Goal: Check status: Check status

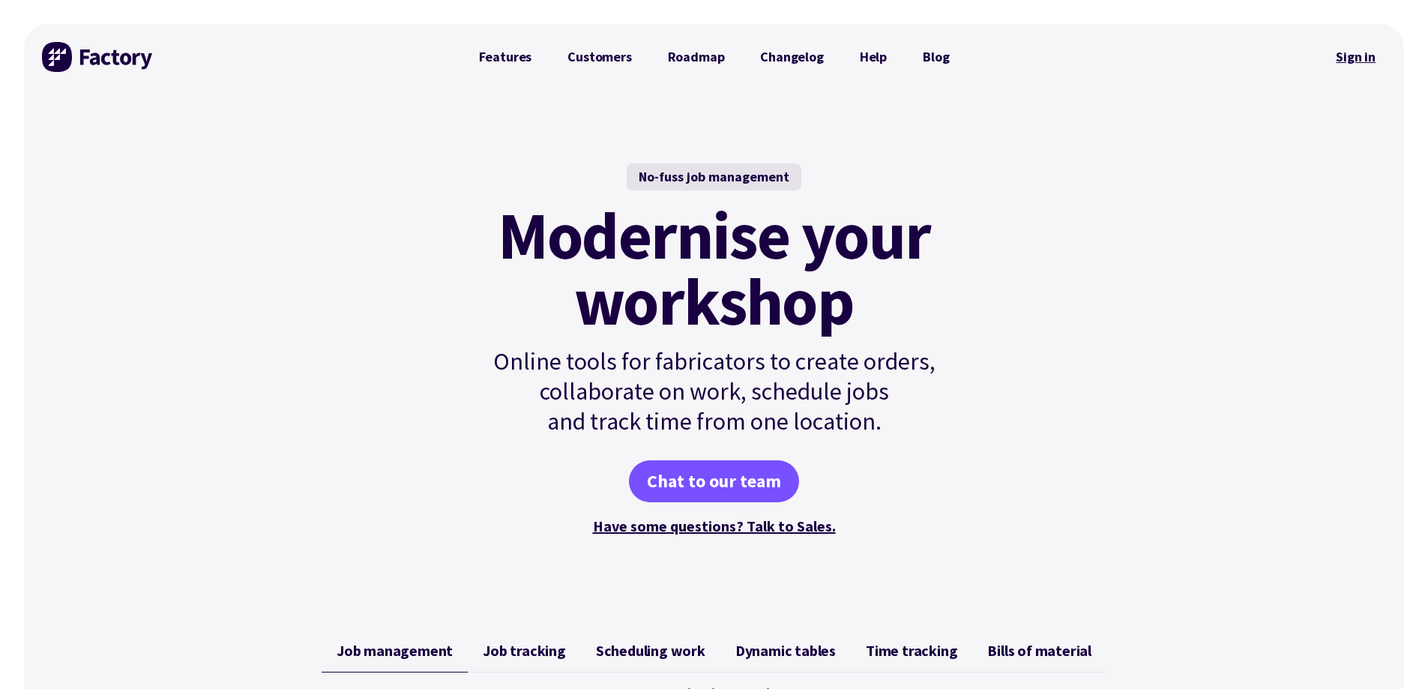
click at [1344, 58] on link "Sign in" at bounding box center [1355, 57] width 61 height 34
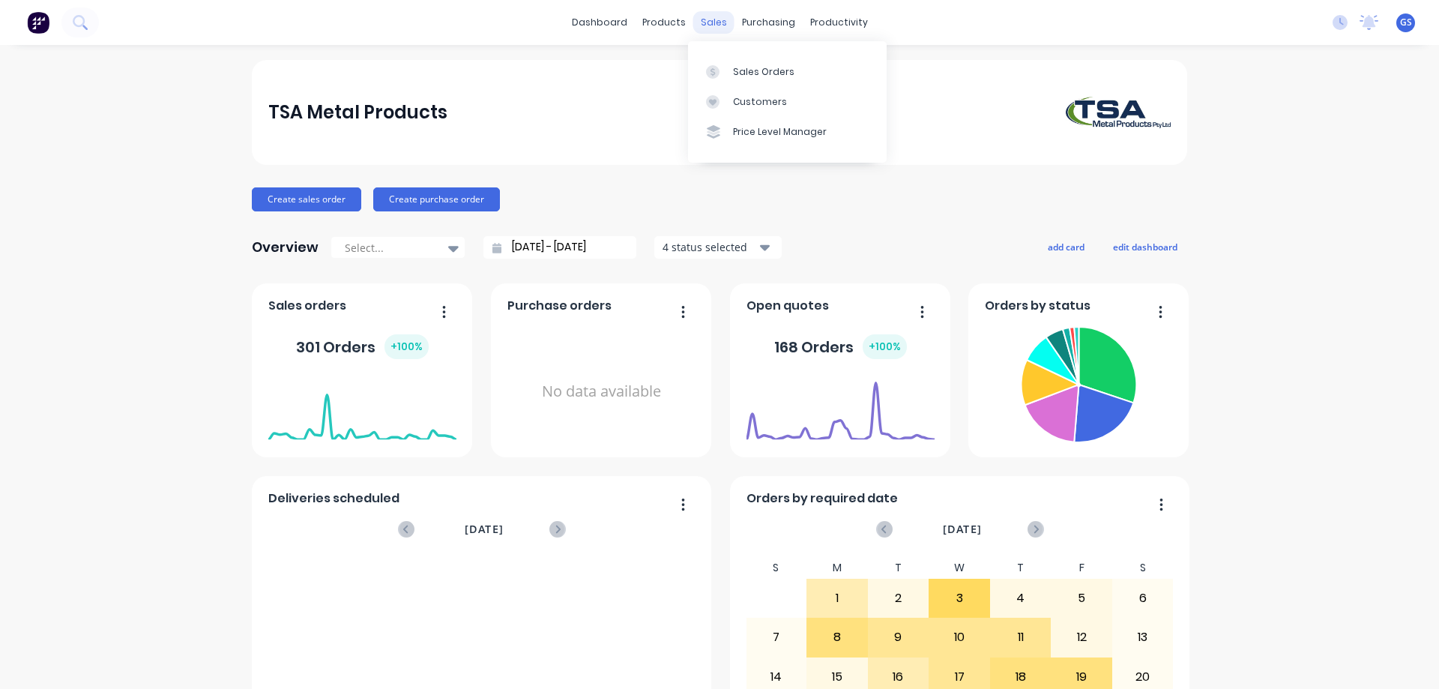
click at [706, 28] on div "sales" at bounding box center [713, 22] width 41 height 22
click at [741, 67] on div "Sales Orders" at bounding box center [763, 71] width 61 height 13
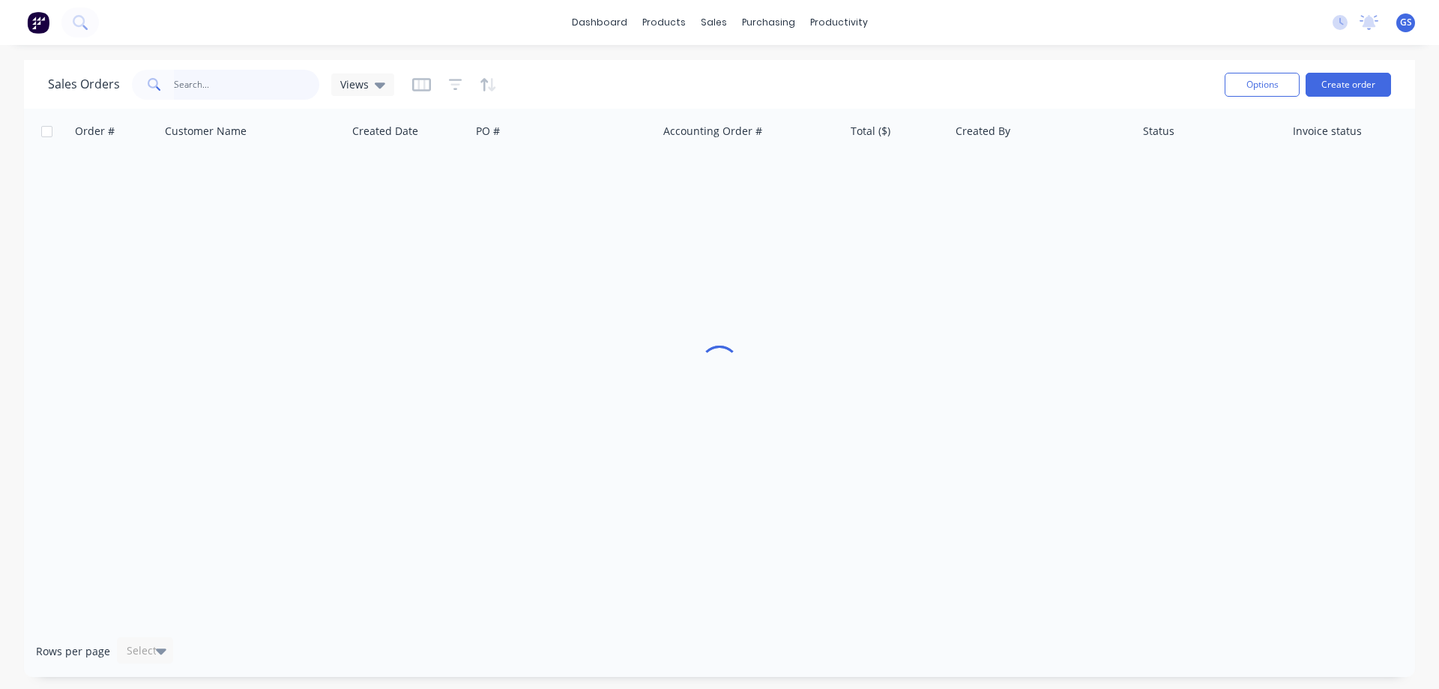
click at [214, 91] on input "text" at bounding box center [247, 85] width 146 height 30
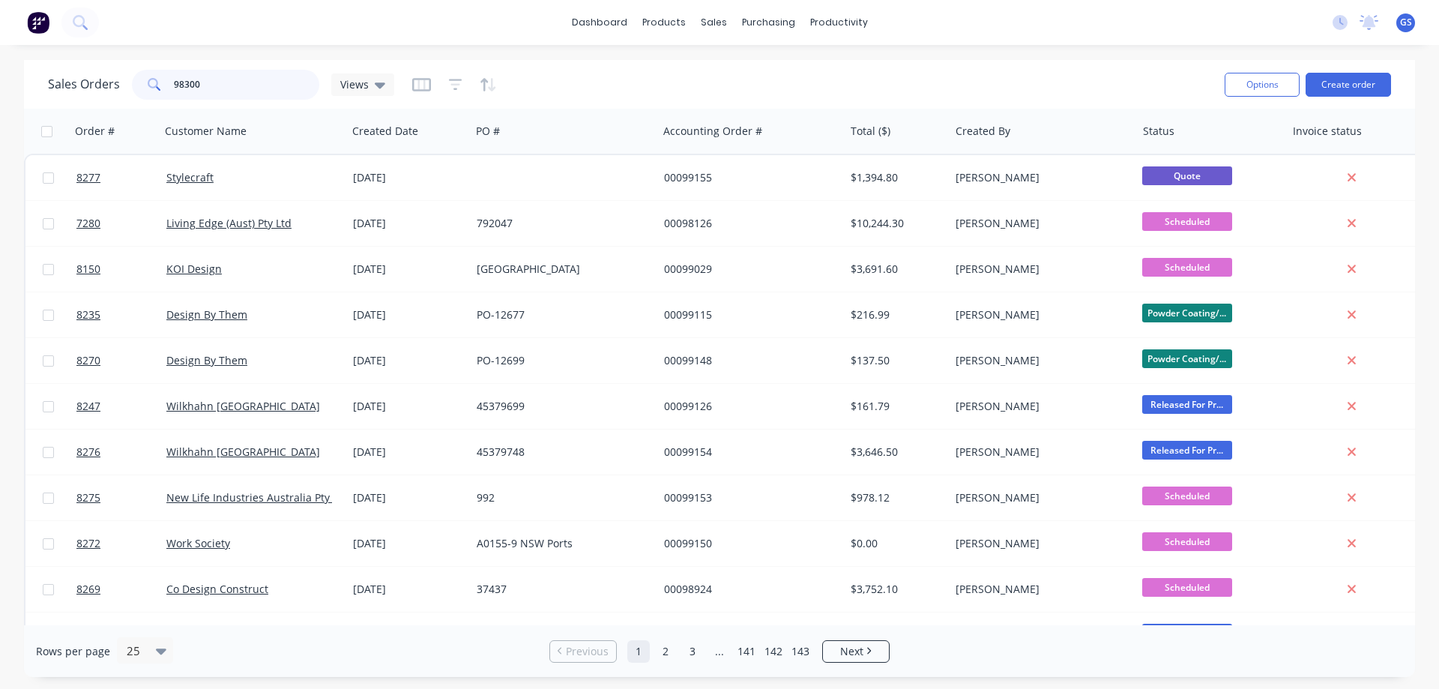
type input "98300"
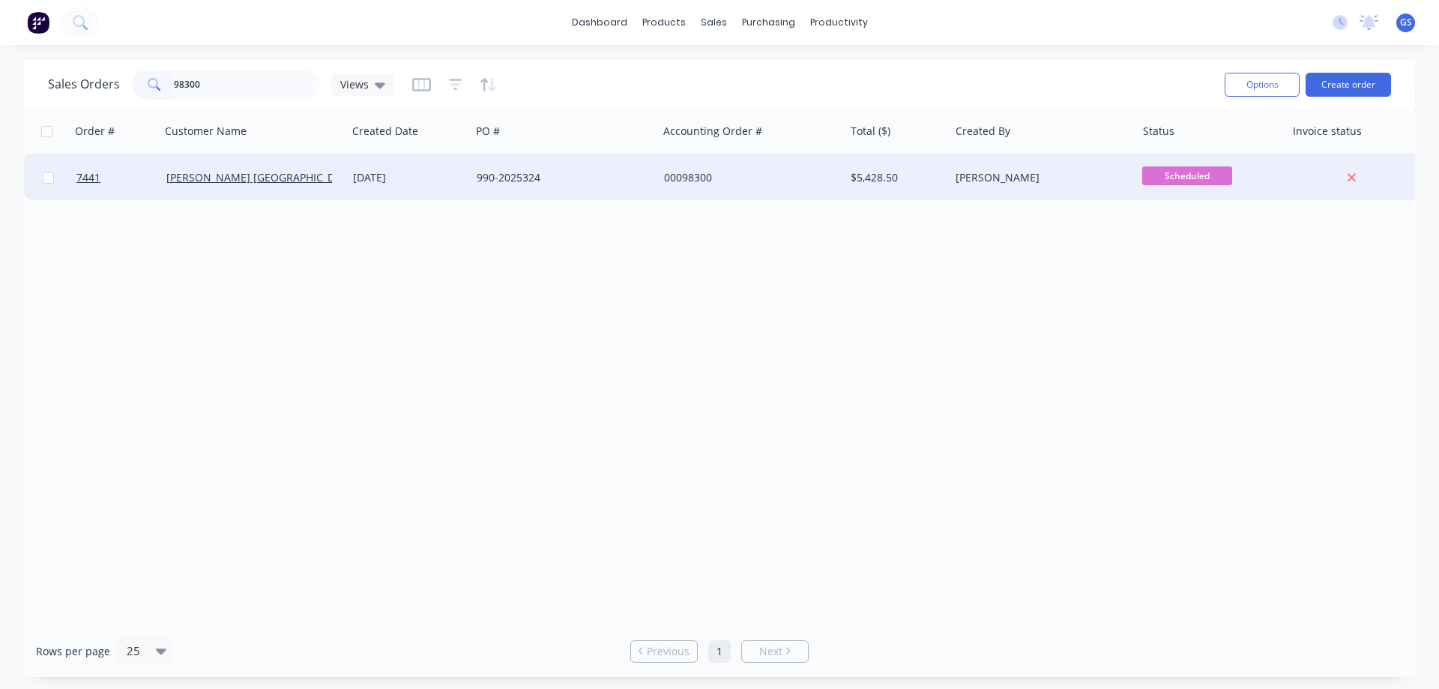
click at [238, 189] on div "[PERSON_NAME] [GEOGRAPHIC_DATA]" at bounding box center [253, 177] width 187 height 45
